Goal: Task Accomplishment & Management: Use online tool/utility

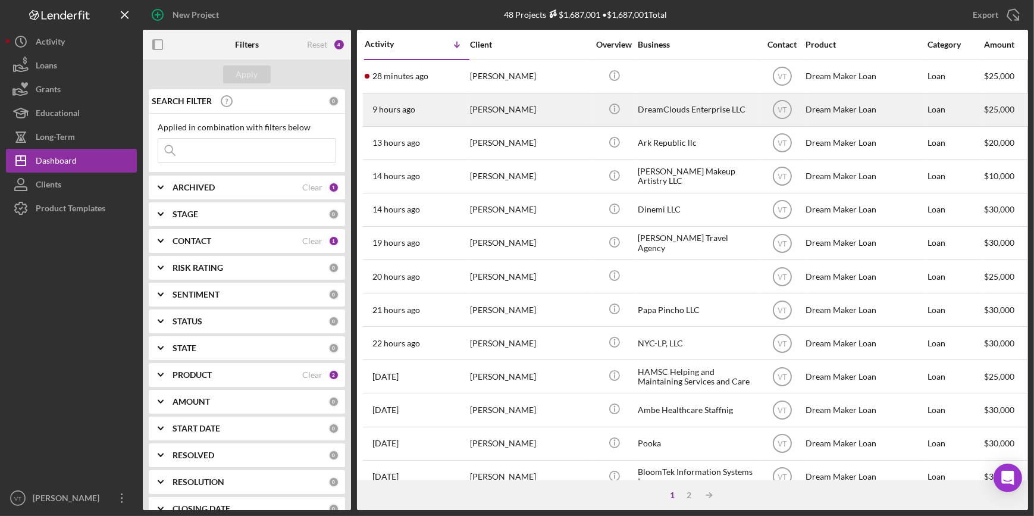
click at [446, 101] on div "9 hours ago Janell Suttle" at bounding box center [417, 110] width 104 height 32
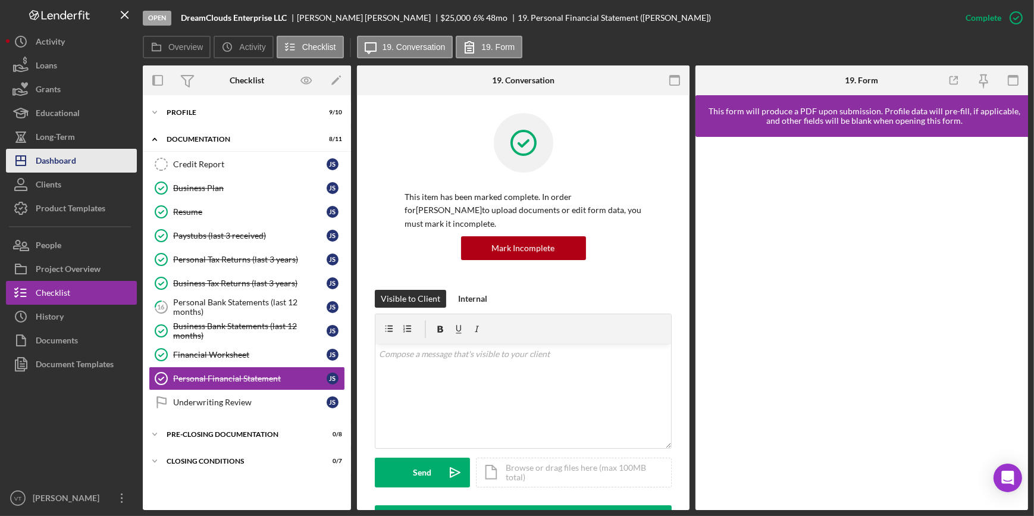
click at [87, 156] on button "Icon/Dashboard Dashboard" at bounding box center [71, 161] width 131 height 24
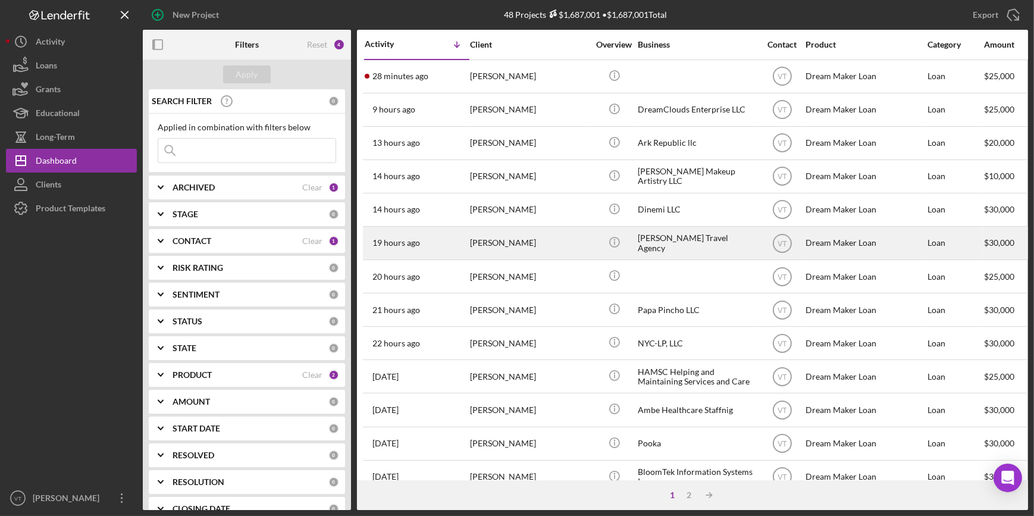
click at [561, 240] on div "[PERSON_NAME]" at bounding box center [529, 243] width 119 height 32
click at [493, 248] on div "[PERSON_NAME]" at bounding box center [529, 243] width 119 height 32
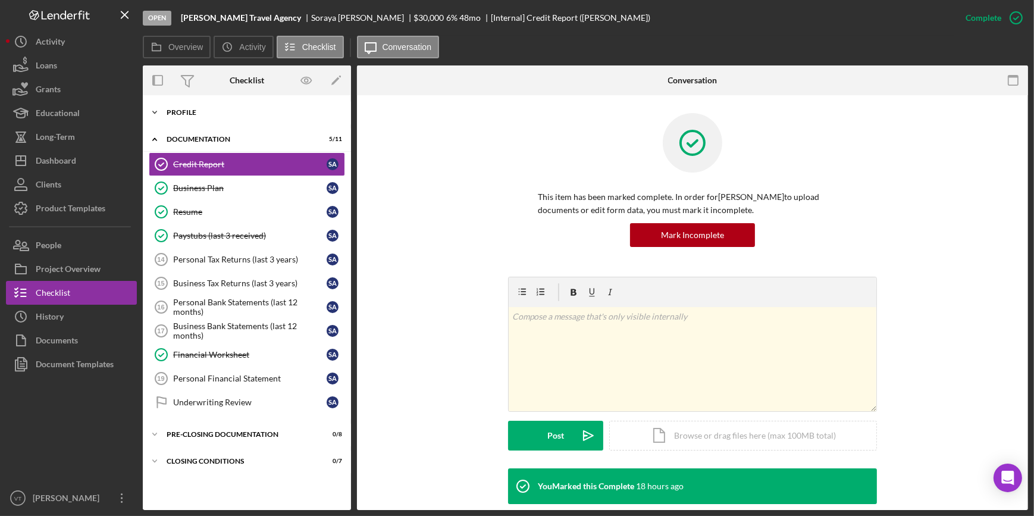
click at [155, 109] on icon "Icon/Expander" at bounding box center [155, 113] width 24 height 24
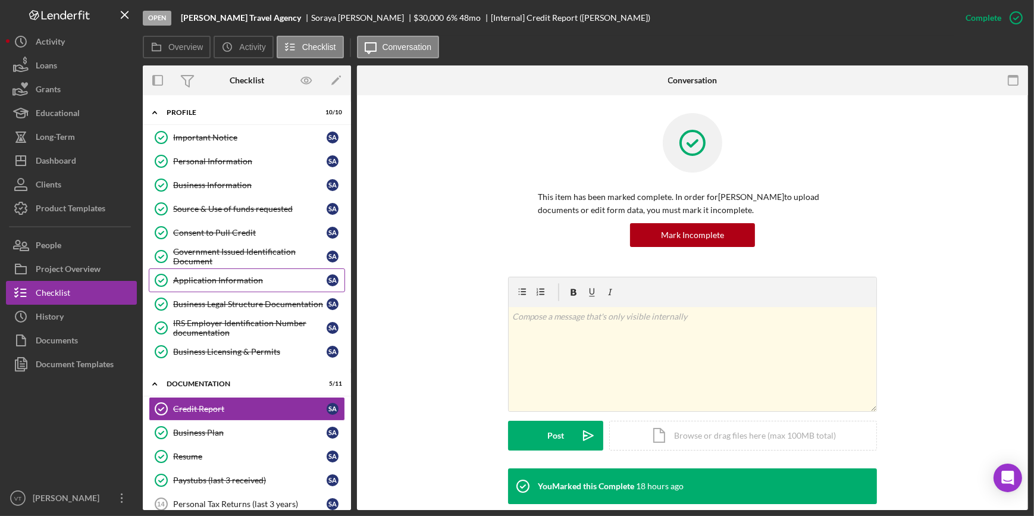
click at [228, 273] on link "Application Information Application Information S A" at bounding box center [247, 280] width 196 height 24
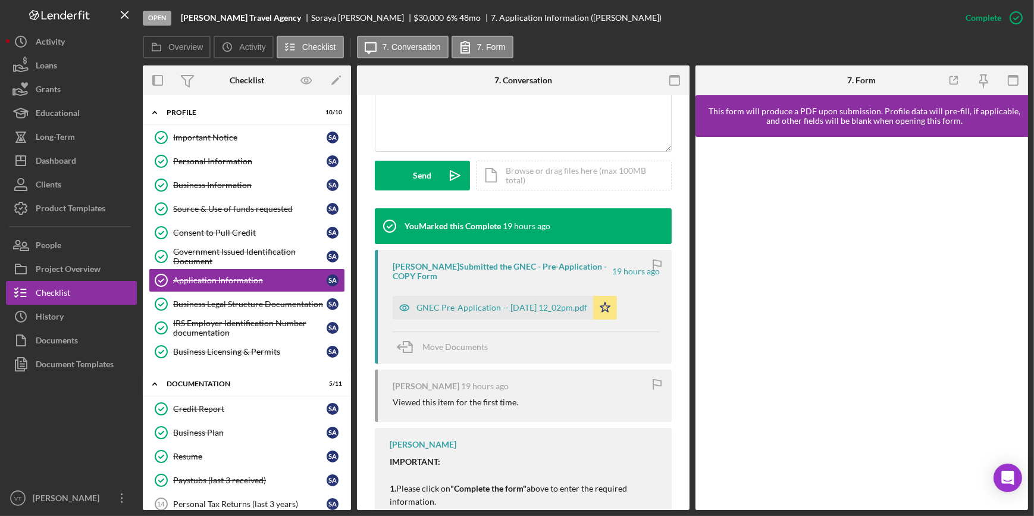
scroll to position [324, 0]
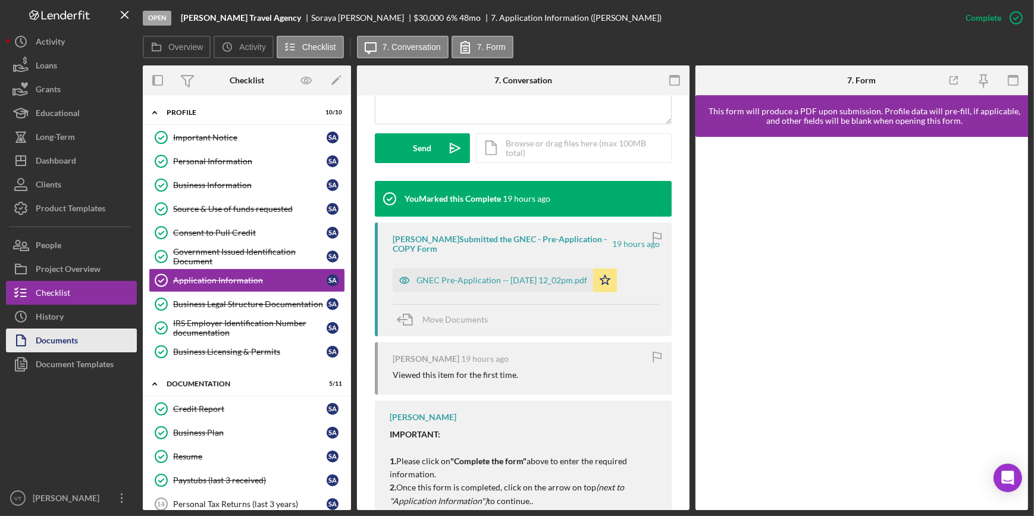
click at [53, 340] on div "Documents" at bounding box center [57, 341] width 42 height 27
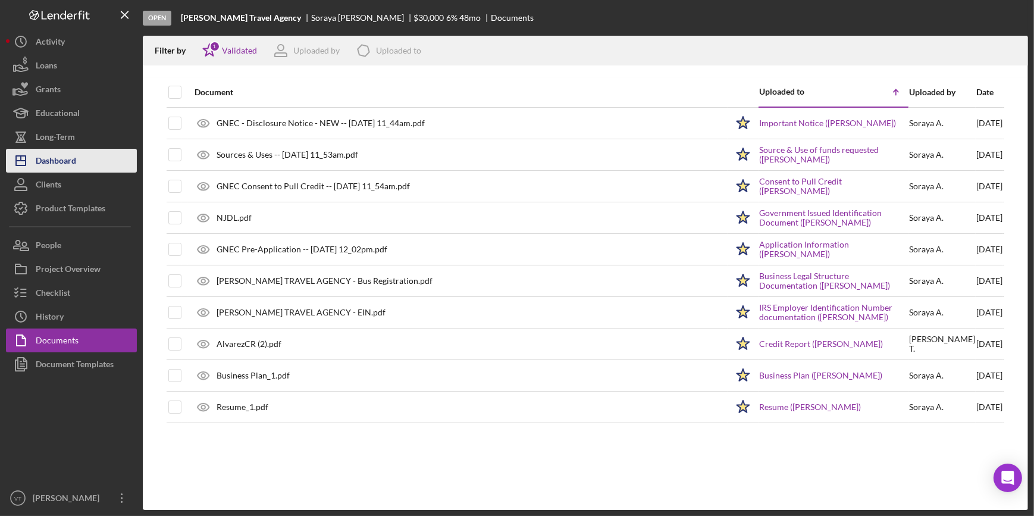
click at [69, 161] on div "Dashboard" at bounding box center [56, 162] width 40 height 27
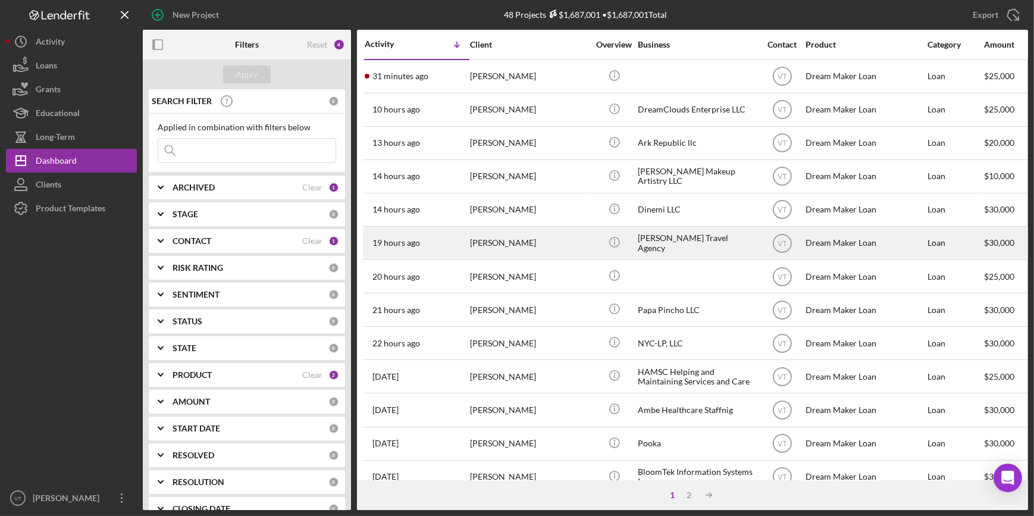
click at [473, 248] on div "[PERSON_NAME]" at bounding box center [529, 243] width 119 height 32
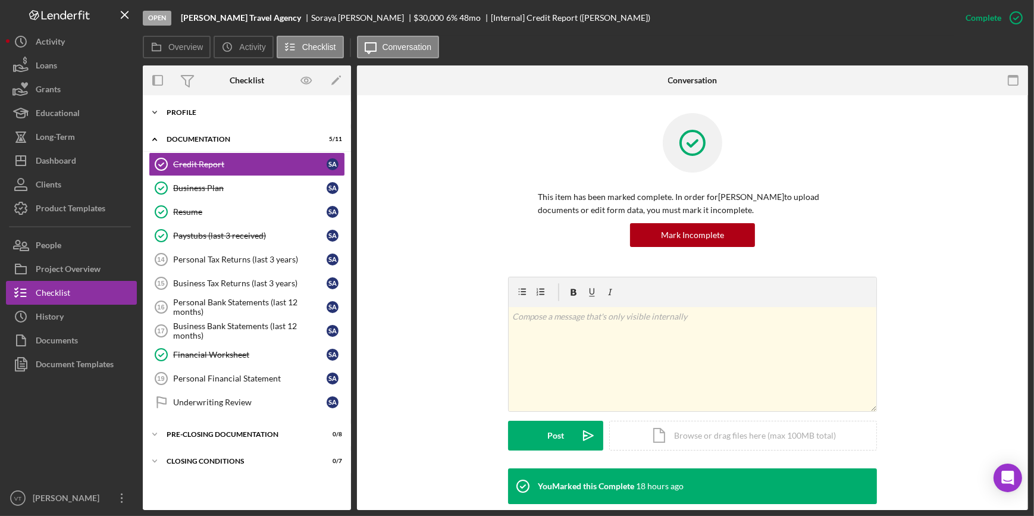
click at [154, 114] on icon "Icon/Expander" at bounding box center [155, 113] width 24 height 24
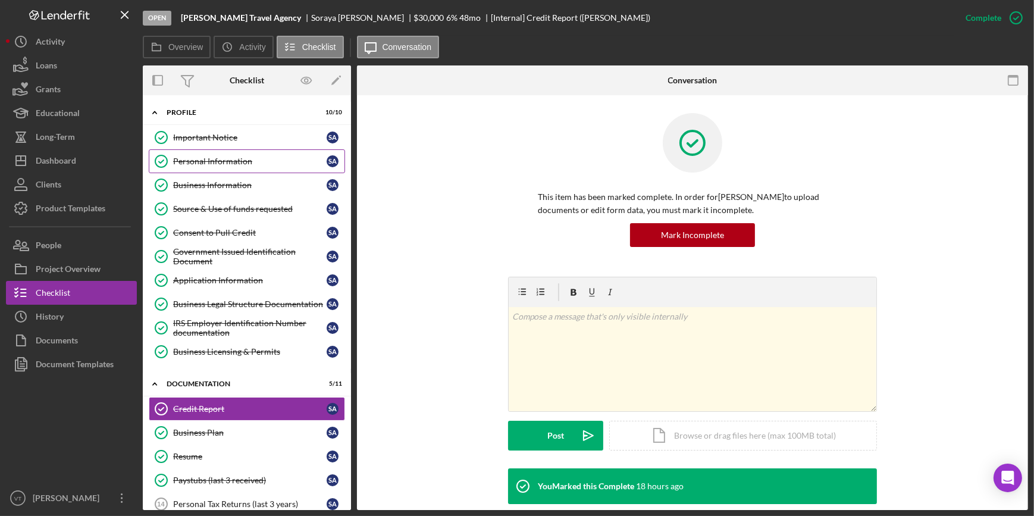
click at [205, 165] on div "Personal Information" at bounding box center [250, 161] width 154 height 10
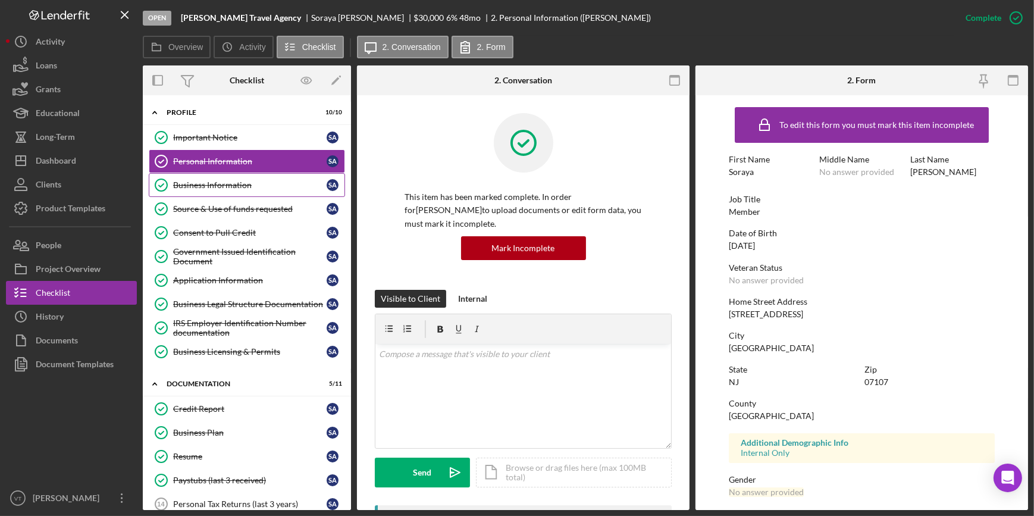
click at [209, 187] on div "Business Information" at bounding box center [250, 185] width 154 height 10
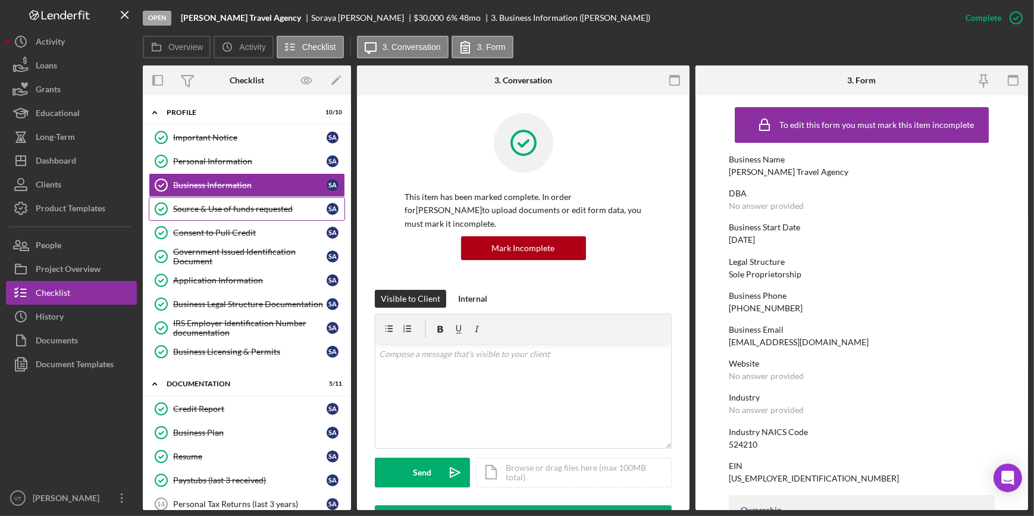
click at [217, 214] on link "Source & Use of funds requested Source & Use of funds requested S A" at bounding box center [247, 209] width 196 height 24
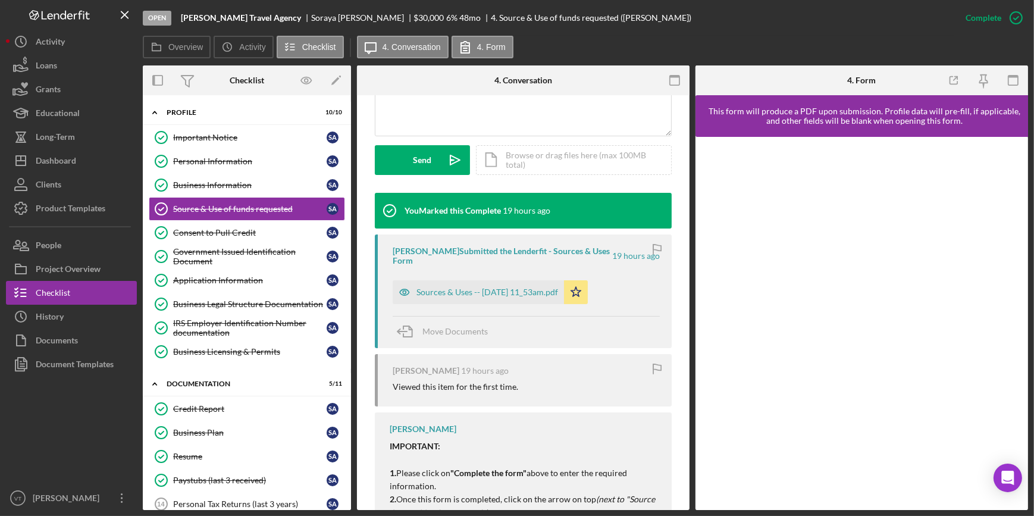
scroll to position [324, 0]
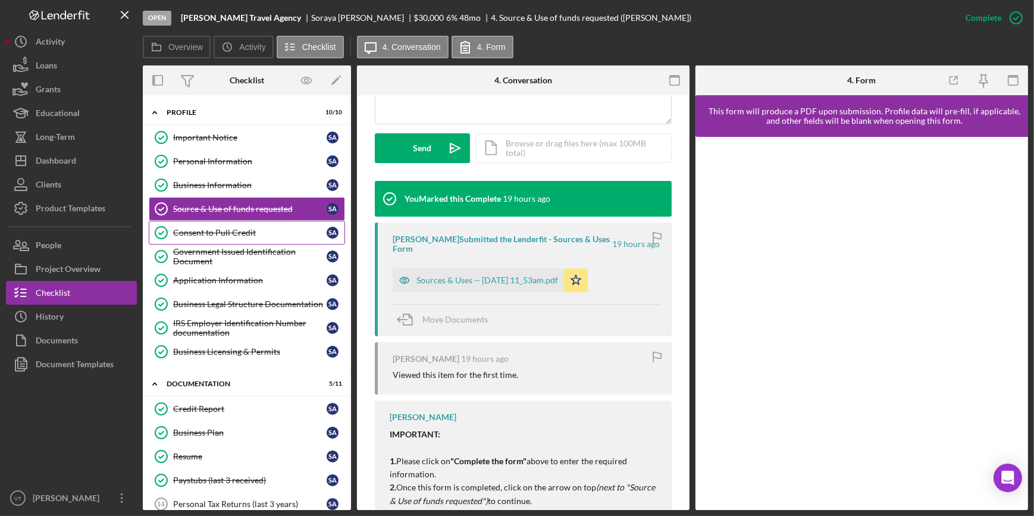
click at [246, 221] on link "Consent to Pull Credit Consent to Pull Credit S A" at bounding box center [247, 233] width 196 height 24
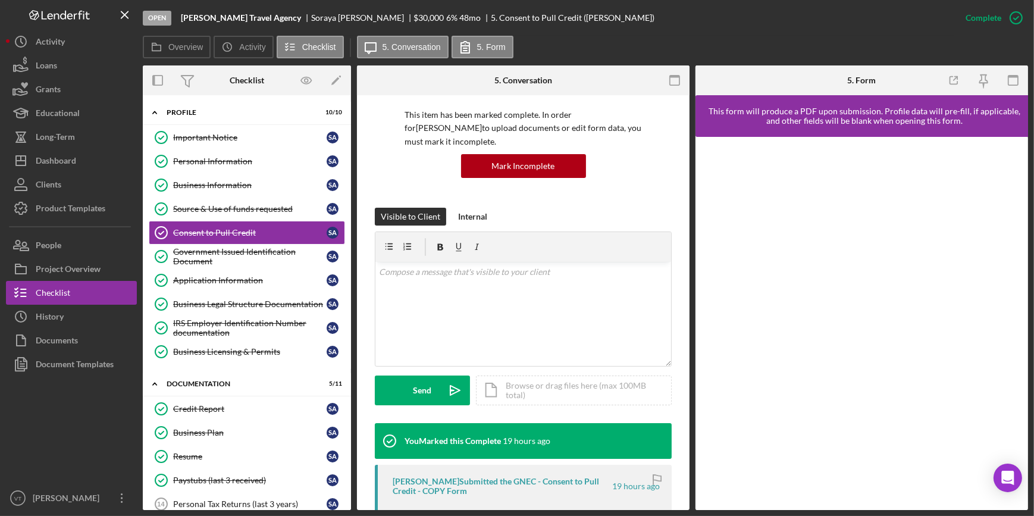
scroll to position [216, 0]
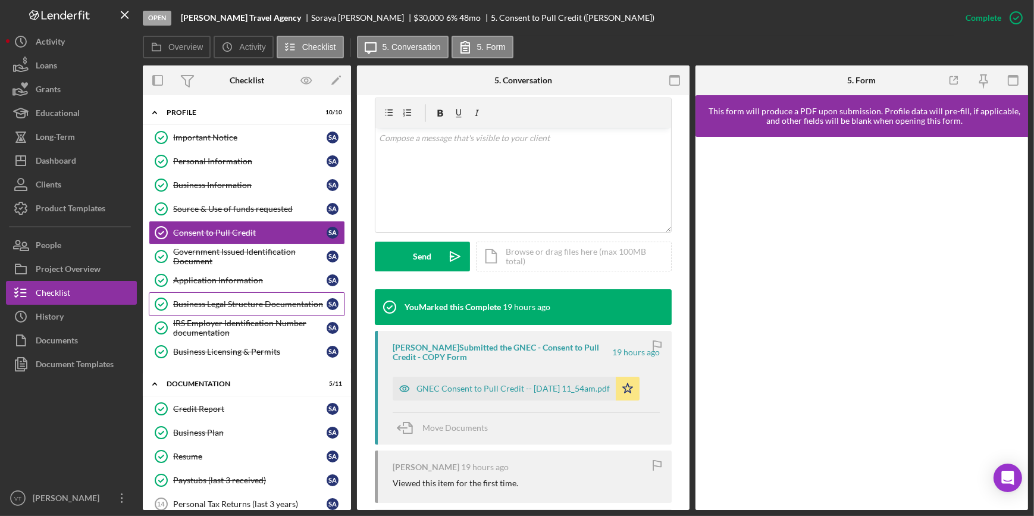
click at [220, 305] on div "Business Legal Structure Documentation" at bounding box center [250, 304] width 154 height 10
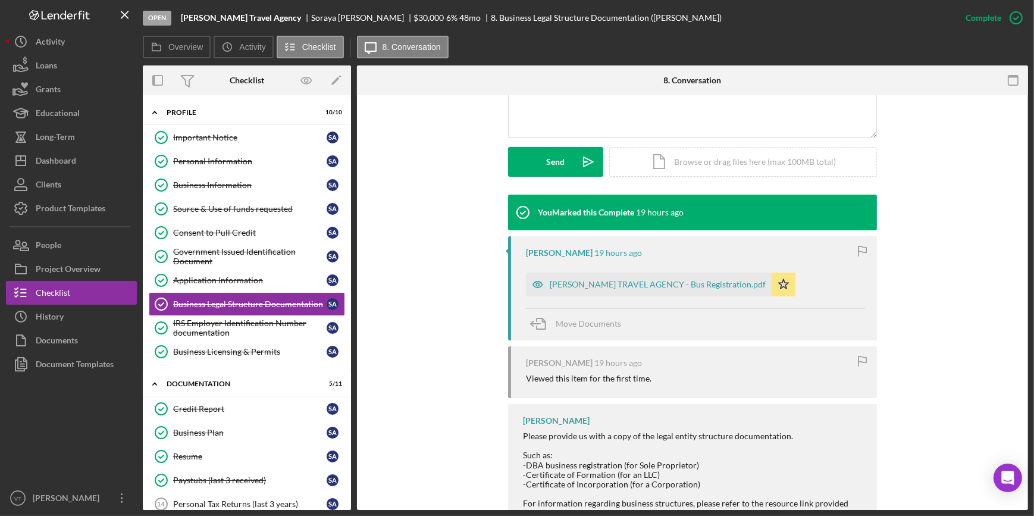
scroll to position [324, 0]
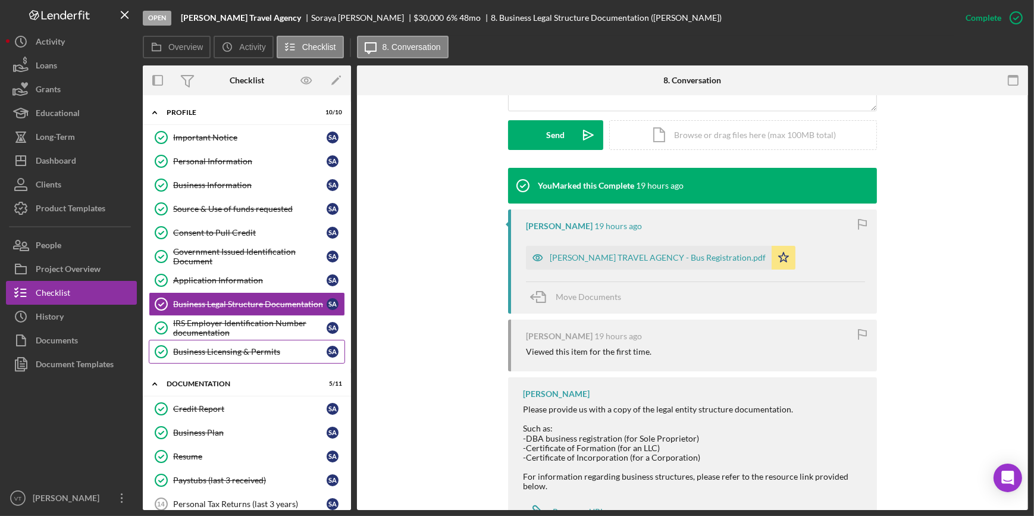
click at [268, 347] on div "Business Licensing & Permits" at bounding box center [250, 352] width 154 height 10
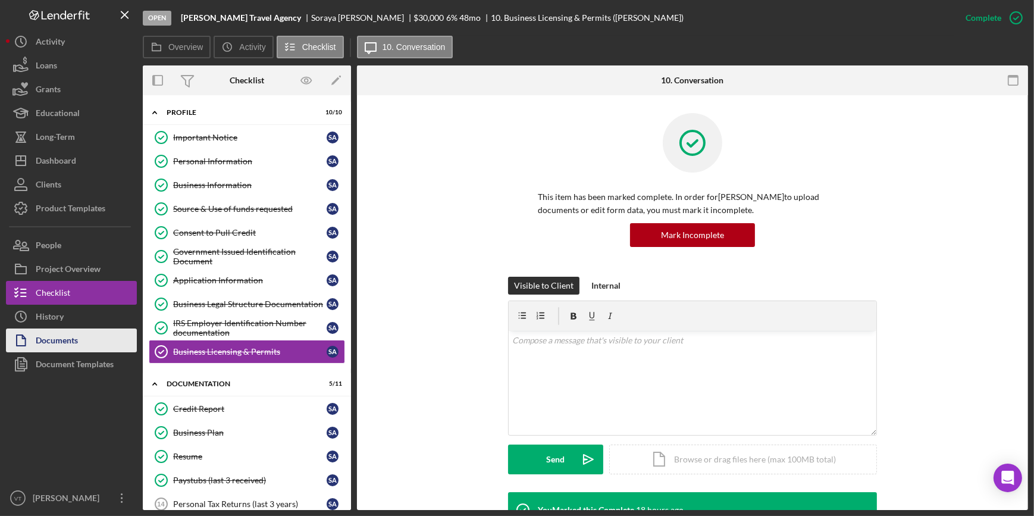
click at [48, 336] on div "Documents" at bounding box center [57, 341] width 42 height 27
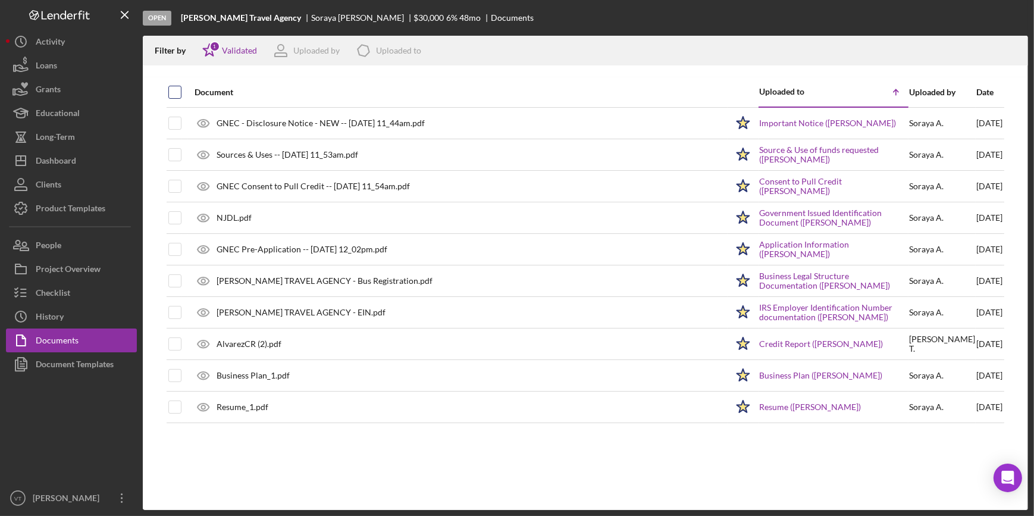
click at [177, 89] on input "checkbox" at bounding box center [175, 92] width 12 height 12
checkbox input "true"
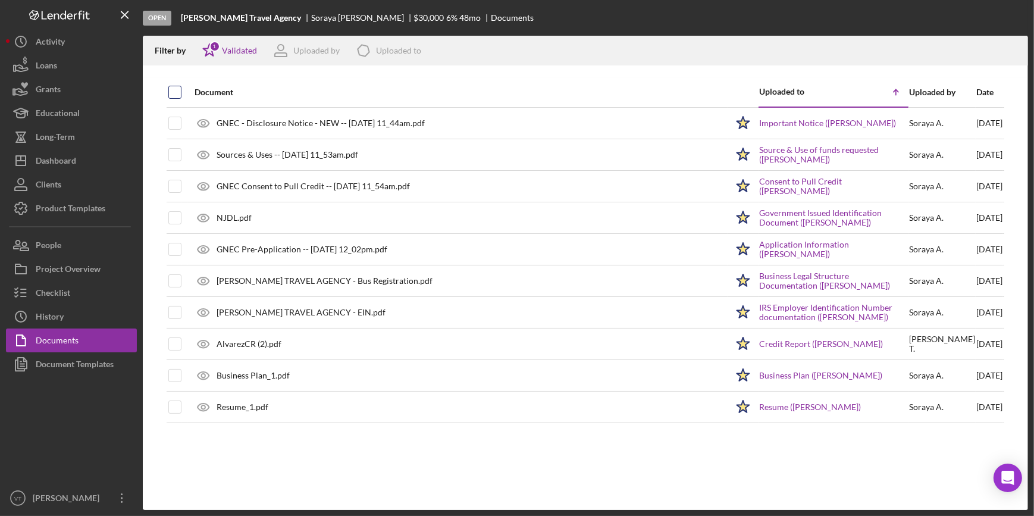
checkbox input "true"
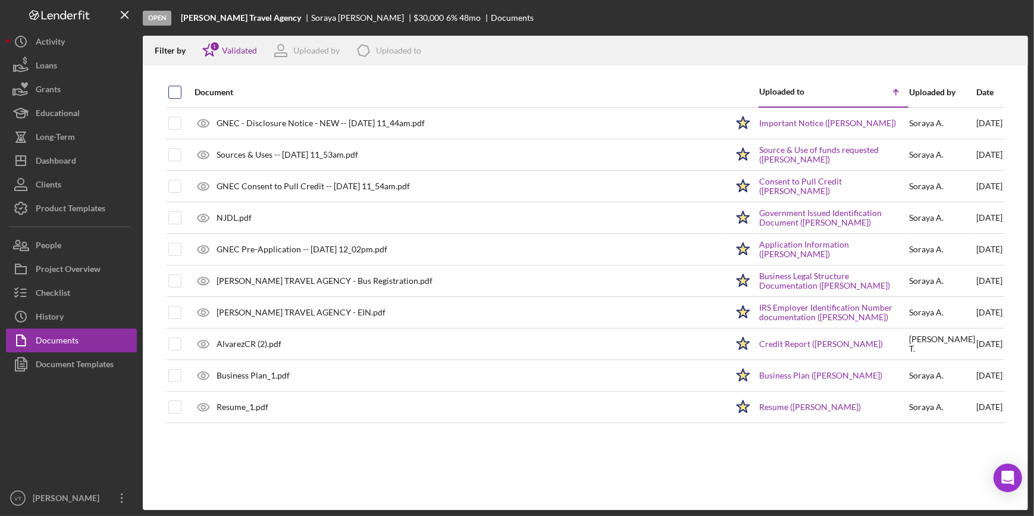
checkbox input "true"
click at [1013, 48] on icon "Icon/Download" at bounding box center [1013, 50] width 27 height 27
